Goal: Navigation & Orientation: Find specific page/section

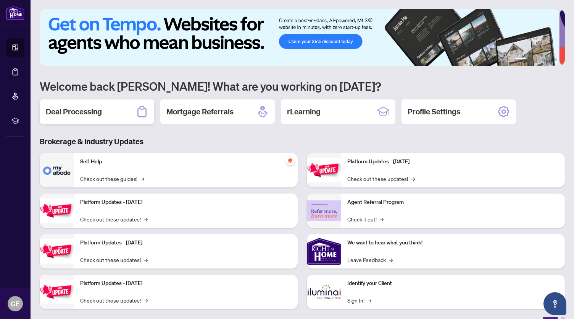
click at [88, 116] on h2 "Deal Processing" at bounding box center [74, 111] width 56 height 11
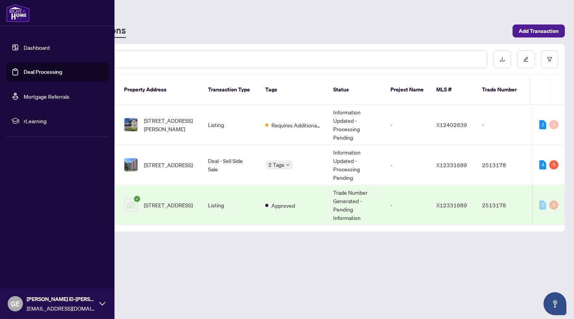
click at [31, 49] on link "Dashboard" at bounding box center [37, 47] width 26 height 7
